Goal: Information Seeking & Learning: Find specific fact

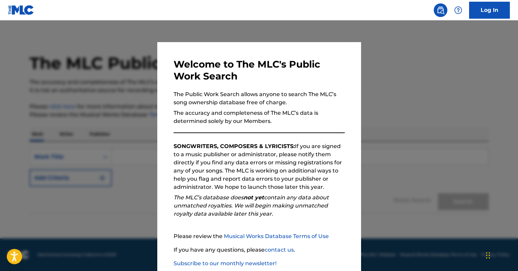
scroll to position [40, 0]
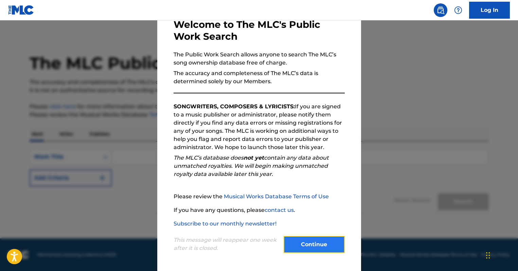
click at [313, 244] on button "Continue" at bounding box center [313, 244] width 61 height 17
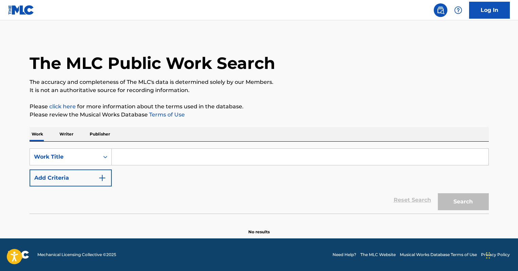
click at [192, 157] on input "Search Form" at bounding box center [300, 157] width 376 height 16
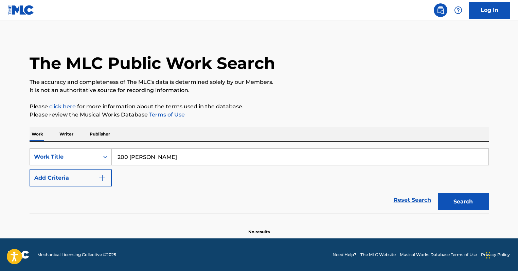
type input "200 [PERSON_NAME]"
click at [437, 193] on button "Search" at bounding box center [462, 201] width 51 height 17
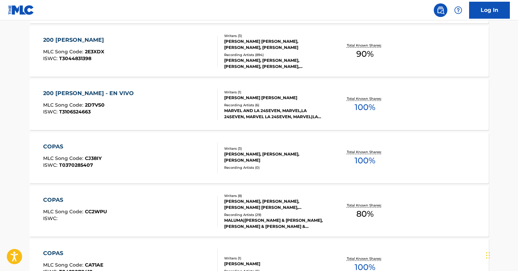
scroll to position [262, 0]
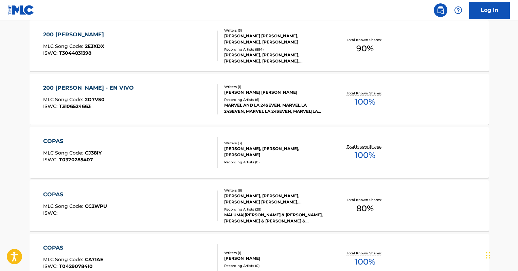
click at [312, 42] on div "[PERSON_NAME] [PERSON_NAME], [PERSON_NAME], [PERSON_NAME]" at bounding box center [275, 39] width 102 height 12
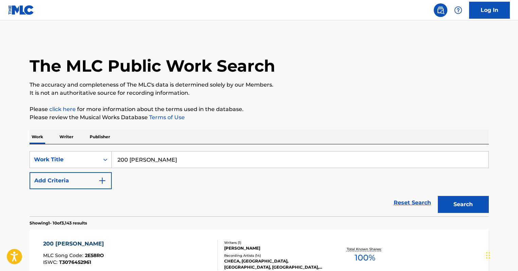
click at [159, 159] on input "200 [PERSON_NAME]" at bounding box center [300, 159] width 376 height 16
drag, startPoint x: 170, startPoint y: 157, endPoint x: 101, endPoint y: 152, distance: 69.1
click at [101, 153] on div "SearchWithCriteria6fb1aa4d-d63e-4b0e-86a6-164d0c73be6e Work Title 200 [PERSON_N…" at bounding box center [259, 159] width 459 height 17
type input "ferxxo 100"
click at [437, 196] on button "Search" at bounding box center [462, 204] width 51 height 17
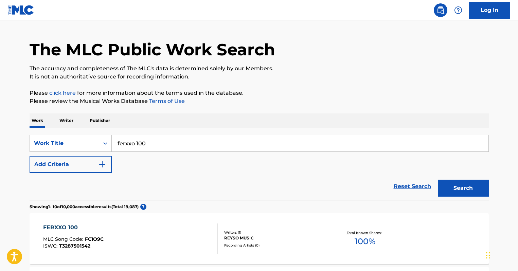
scroll to position [74, 0]
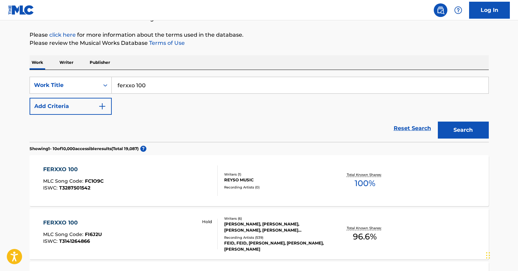
click at [146, 173] on div "FERXXO 100 MLC Song Code : FC1O9C ISWC : T3287501542" at bounding box center [130, 180] width 174 height 31
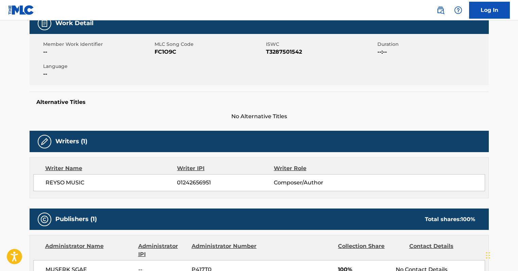
scroll to position [72, 0]
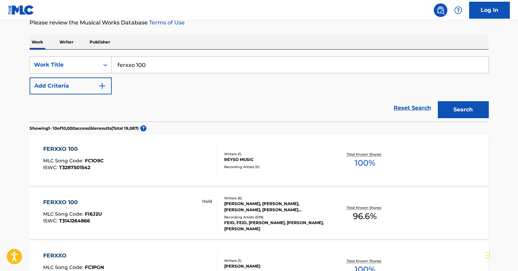
scroll to position [238, 0]
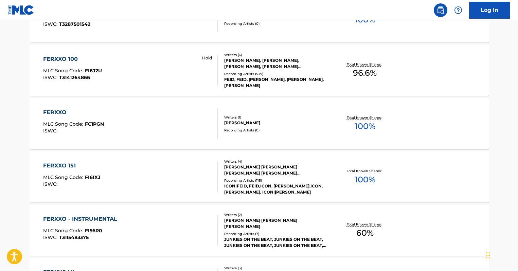
click at [176, 76] on div "FERXXO 100 MLC Song Code : FI6J2U ISWC : T3141264866 Hold" at bounding box center [130, 70] width 174 height 31
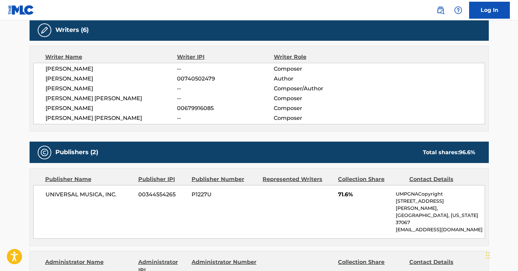
scroll to position [290, 0]
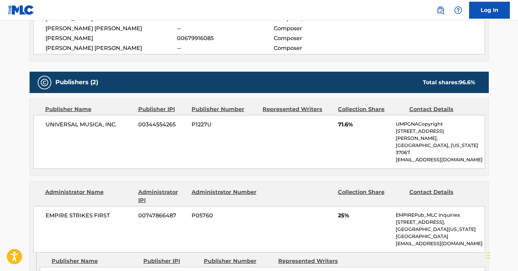
click at [351, 139] on div "UNIVERSAL MUSICA, INC. 00344554265 P1227U 71.6% UMPGNACopyright [STREET_ADDRESS…" at bounding box center [258, 142] width 451 height 54
click at [407, 123] on p "UMPGNACopyright" at bounding box center [439, 123] width 89 height 7
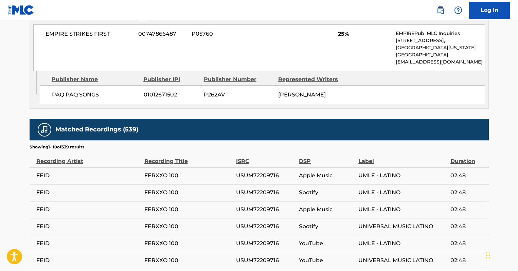
scroll to position [472, 0]
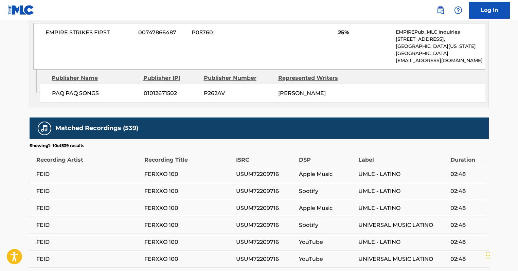
click at [371, 172] on td "UMLE - LATINO" at bounding box center [404, 174] width 92 height 17
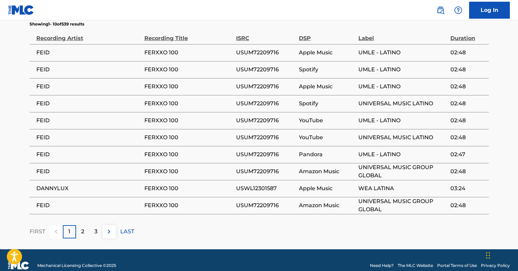
click at [43, 49] on span "FEID" at bounding box center [88, 53] width 105 height 8
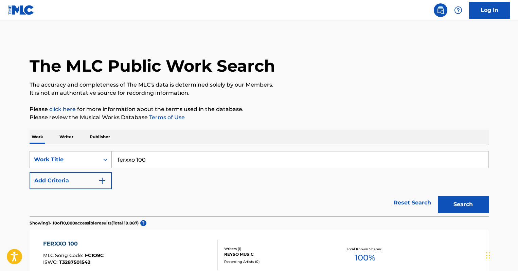
click at [94, 164] on div "Work Title" at bounding box center [64, 159] width 69 height 13
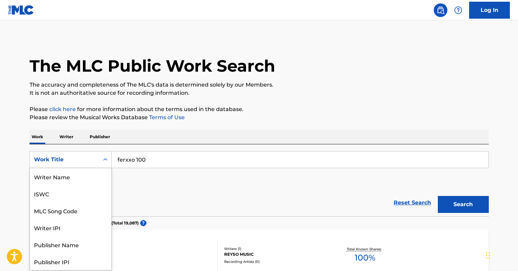
scroll to position [34, 0]
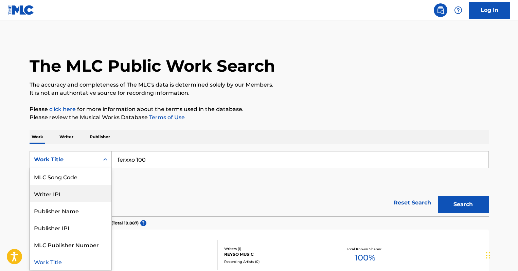
click at [76, 199] on div "Writer IPI" at bounding box center [70, 193] width 81 height 17
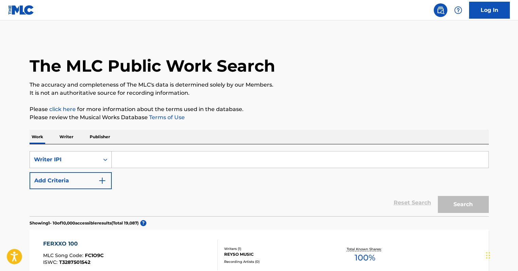
click at [75, 163] on div "Writer IPI" at bounding box center [64, 159] width 61 height 8
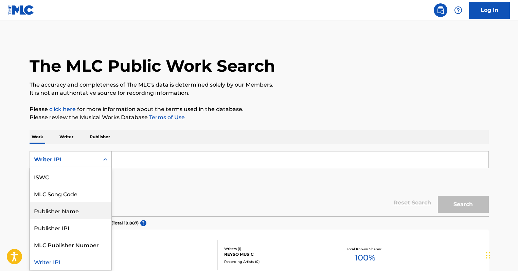
scroll to position [0, 0]
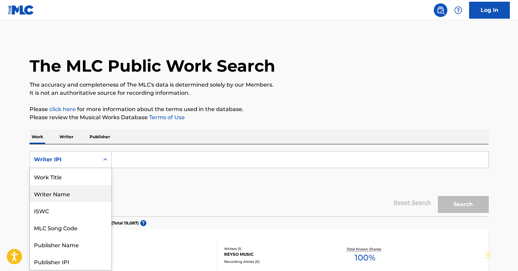
click at [73, 197] on div "Writer Name" at bounding box center [70, 193] width 81 height 17
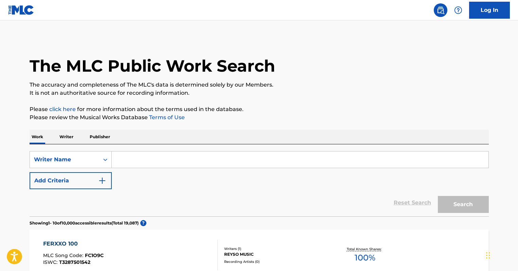
click at [143, 165] on input "Search Form" at bounding box center [300, 159] width 376 height 16
type input "[PERSON_NAME]"
click at [437, 196] on button "Search" at bounding box center [462, 204] width 51 height 17
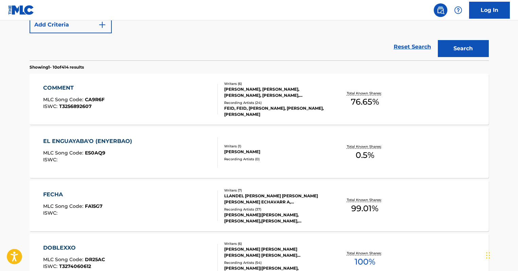
scroll to position [178, 0]
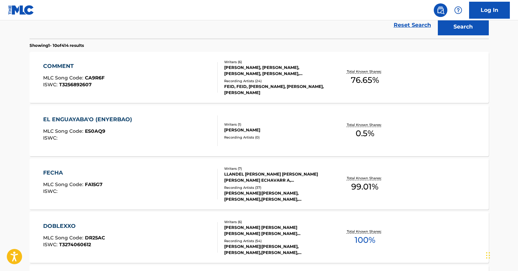
click at [316, 183] on div "Writers ( 7 ) LLANDEL [PERSON_NAME] [PERSON_NAME] [PERSON_NAME] ECHAVARR A, [PE…" at bounding box center [272, 184] width 109 height 36
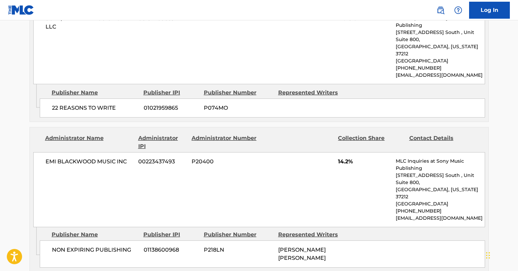
scroll to position [994, 0]
